Goal: Transaction & Acquisition: Purchase product/service

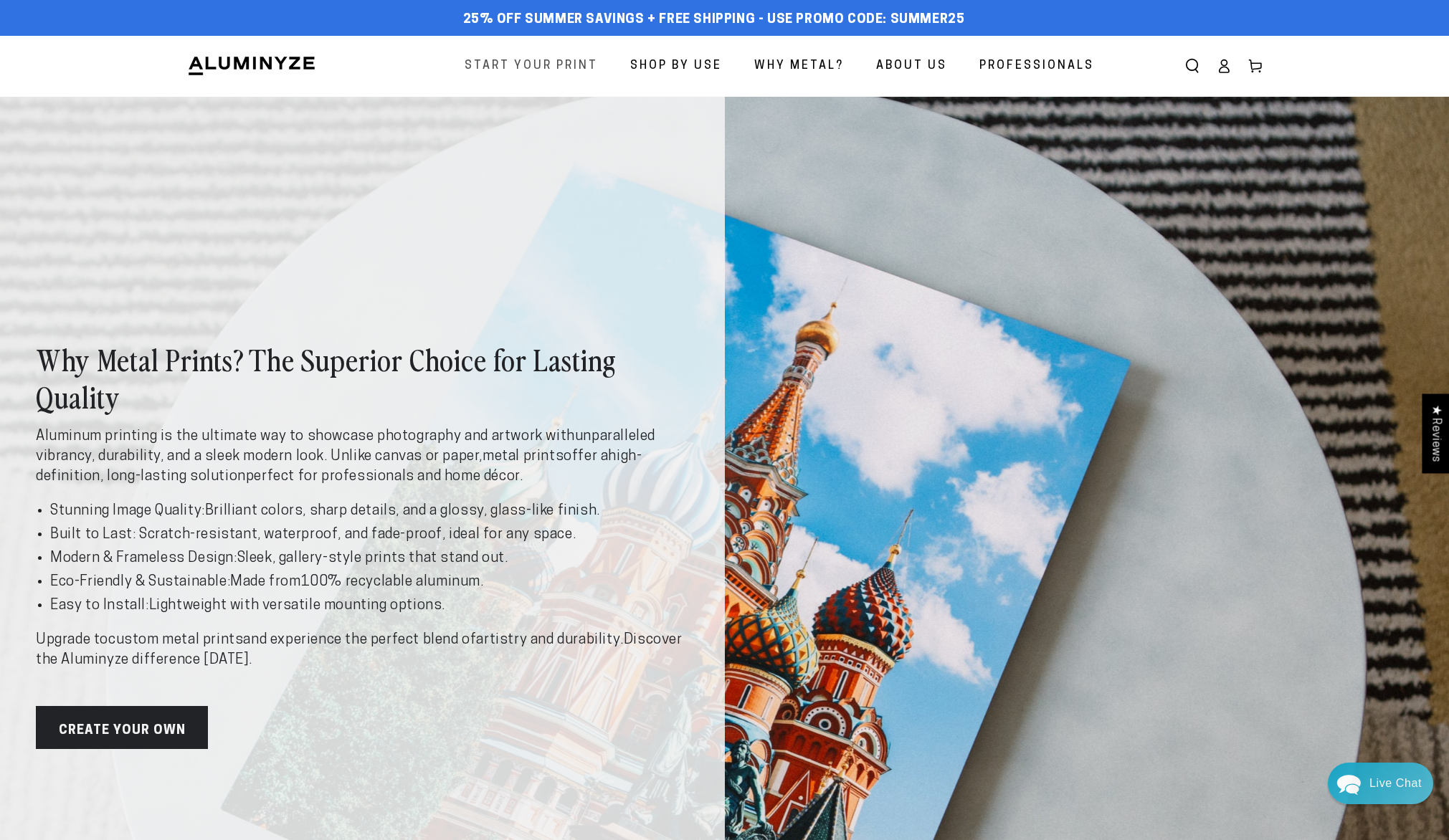
click at [556, 64] on span "Start Your Print" at bounding box center [531, 66] width 133 height 21
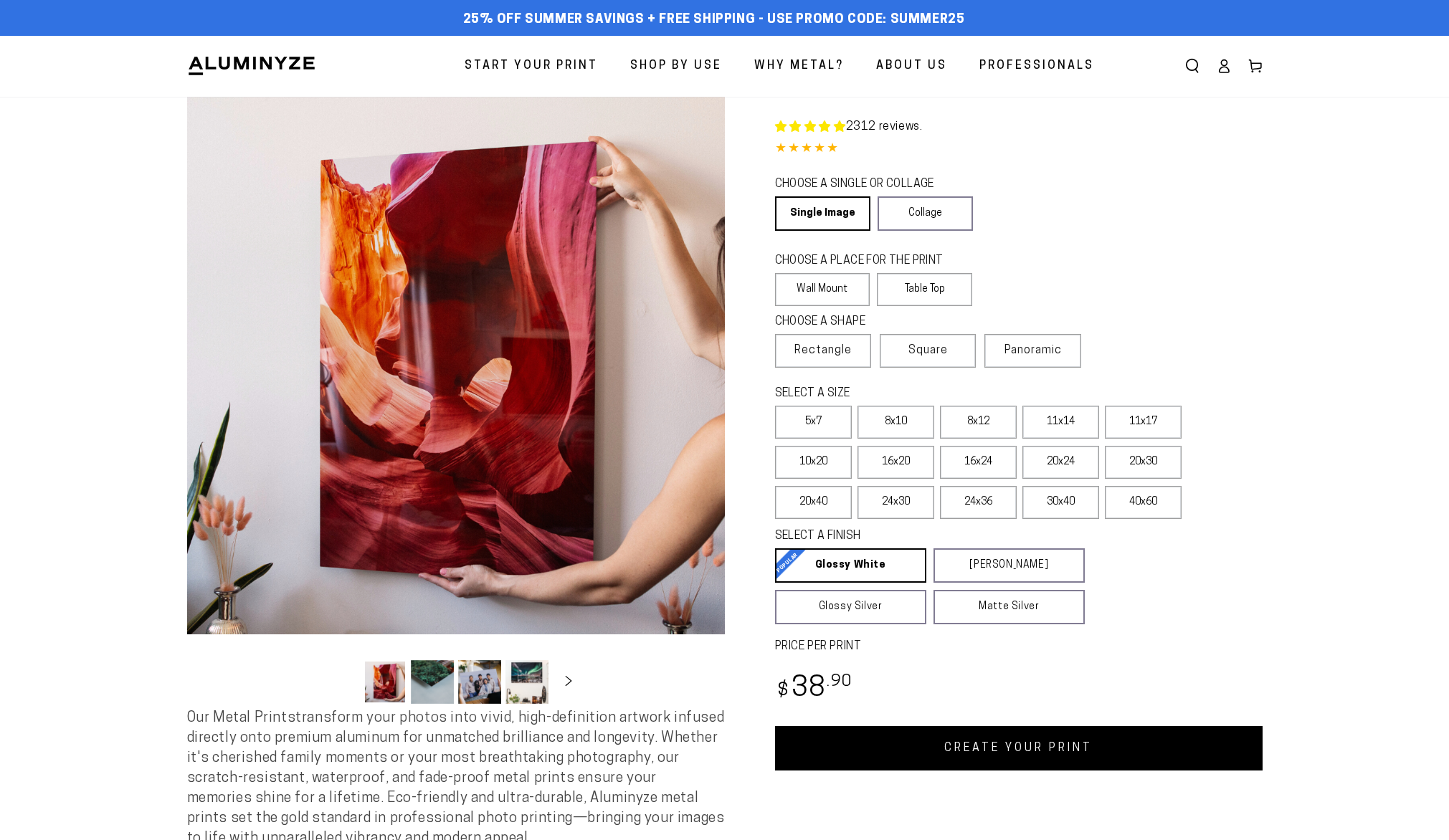
select select "**********"
click at [1034, 347] on span "Panoramic" at bounding box center [1032, 351] width 57 height 12
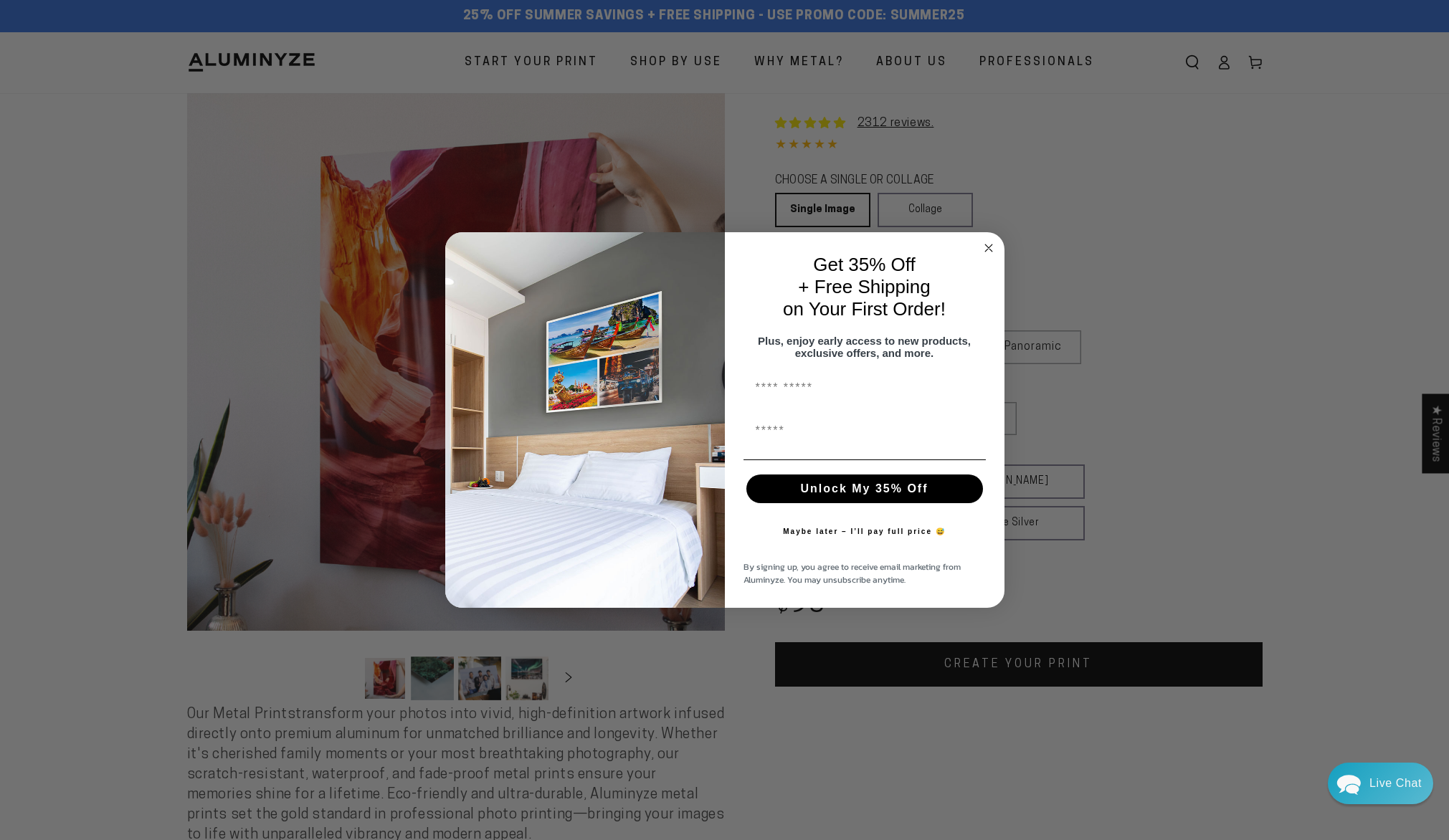
scroll to position [5, 0]
click at [986, 245] on icon "Close dialog" at bounding box center [988, 248] width 7 height 7
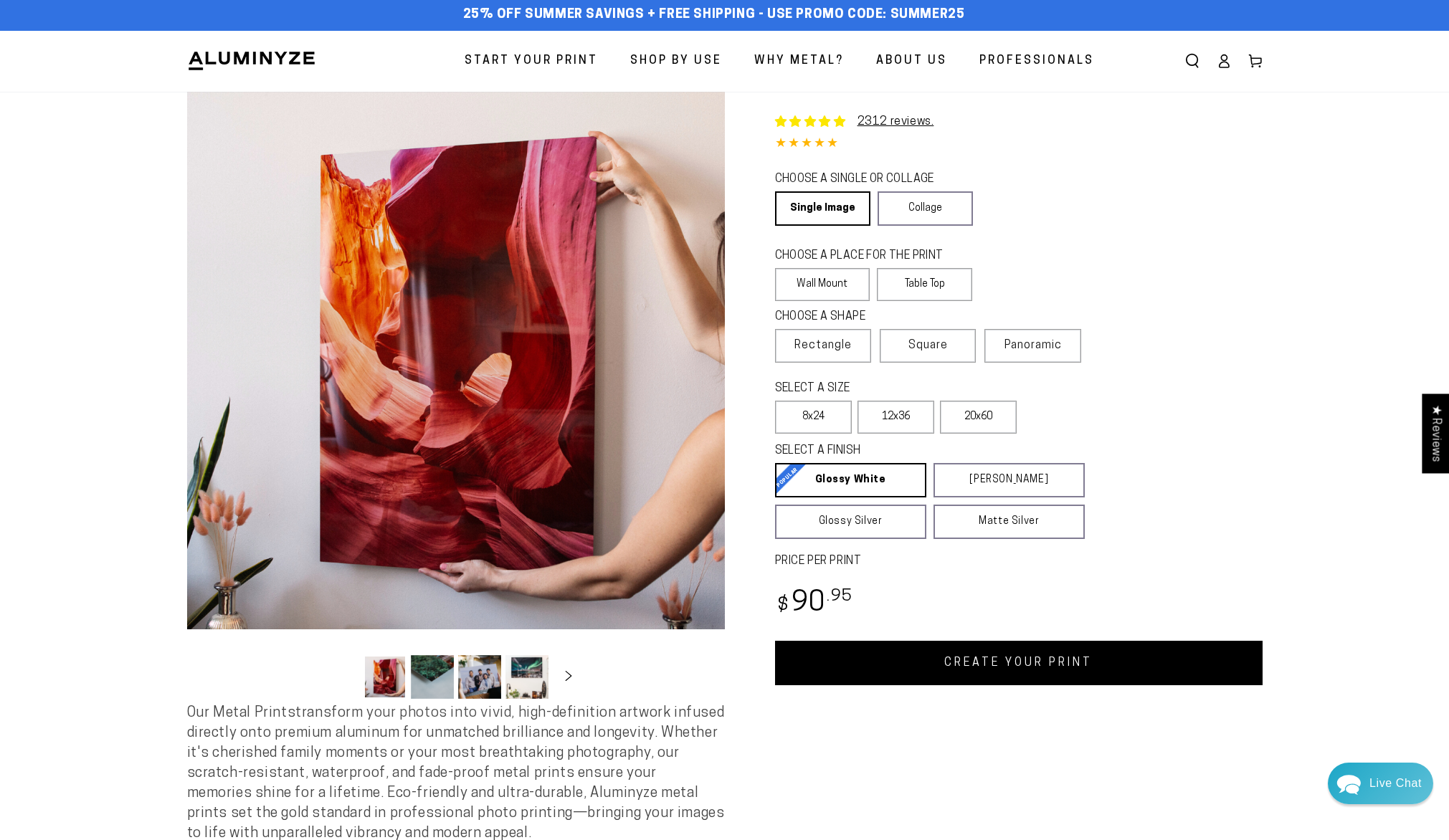
scroll to position [0, 0]
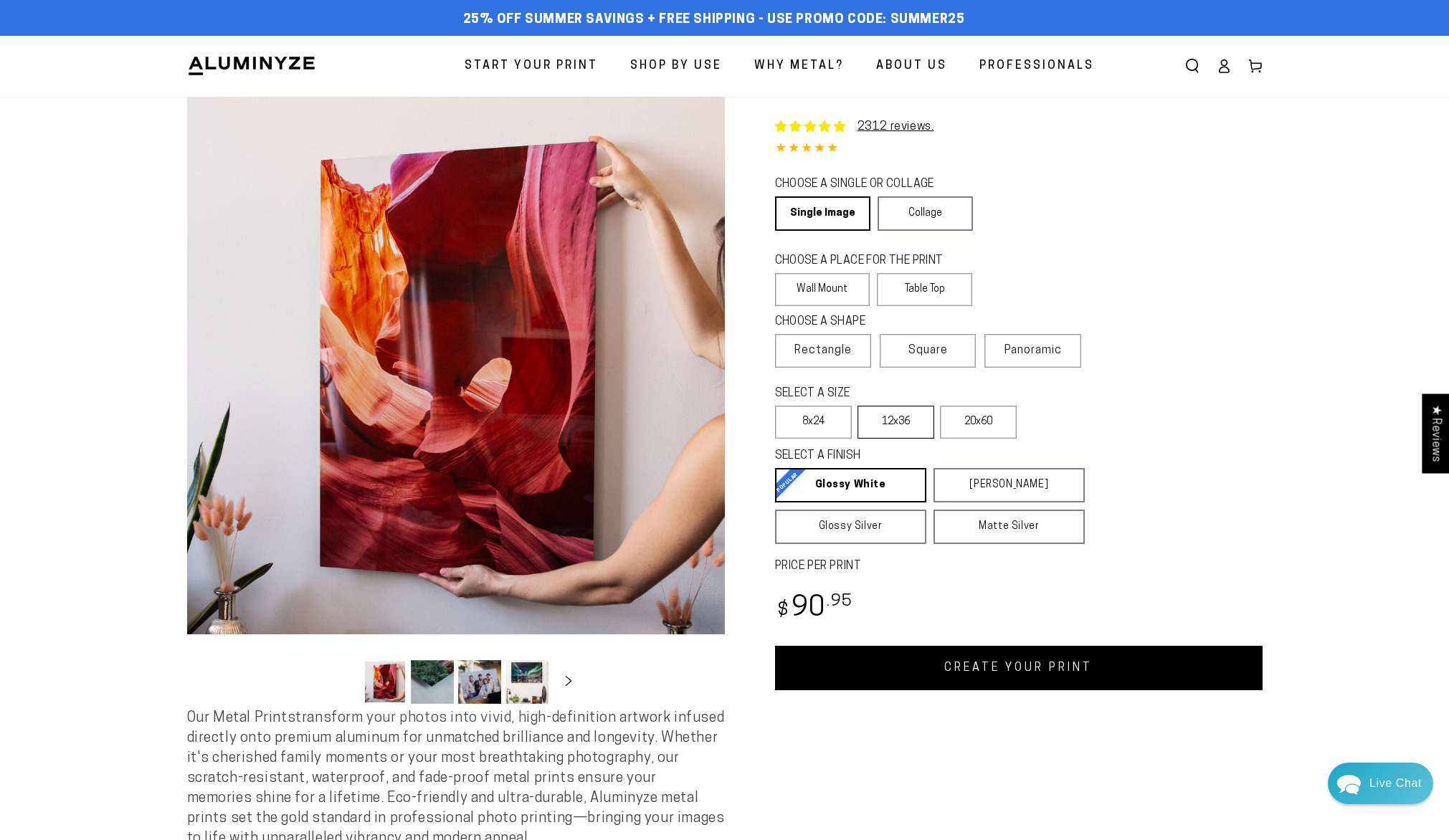
click at [905, 415] on label "12x36" at bounding box center [896, 422] width 77 height 33
